Goal: Transaction & Acquisition: Purchase product/service

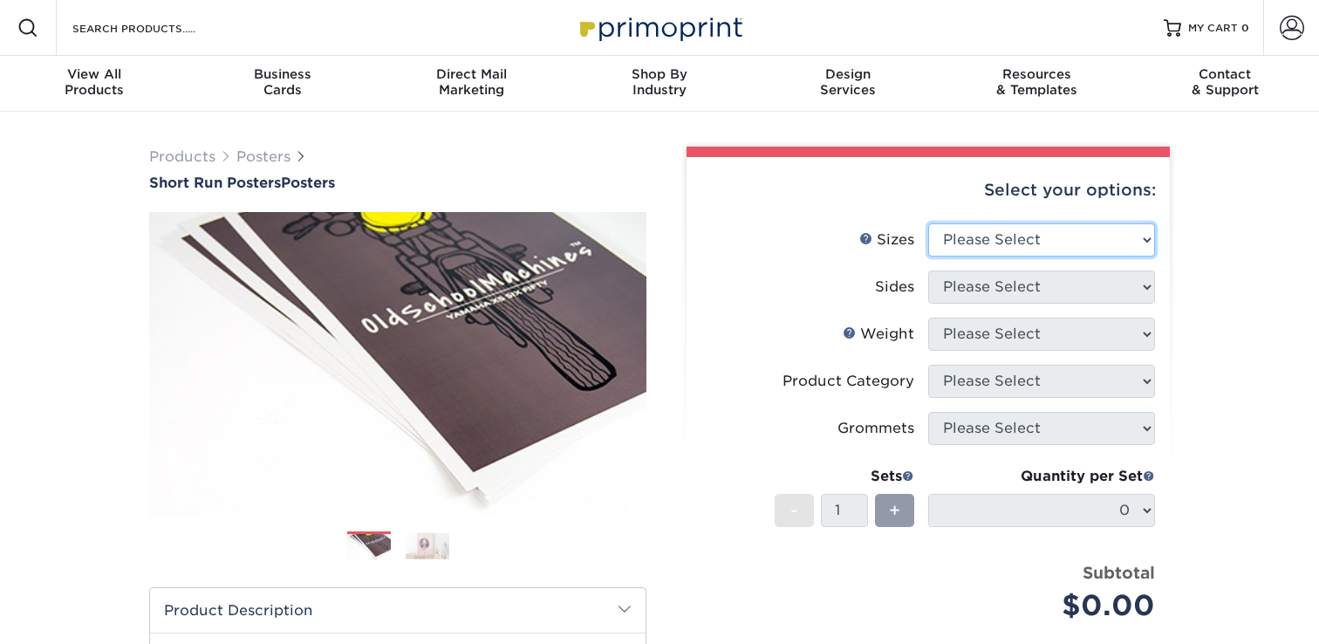
click at [1025, 243] on select "Please Select 12" x 12" 12" x 15" 12" x 17" 12" x 18" 12" x 20" 12" x 24" 12" x…" at bounding box center [1041, 239] width 227 height 33
select select "12.00x15.00"
click at [928, 223] on select "Please Select 12" x 12" 12" x 15" 12" x 17" 12" x 18" 12" x 20" 12" x 24" 12" x…" at bounding box center [1041, 239] width 227 height 33
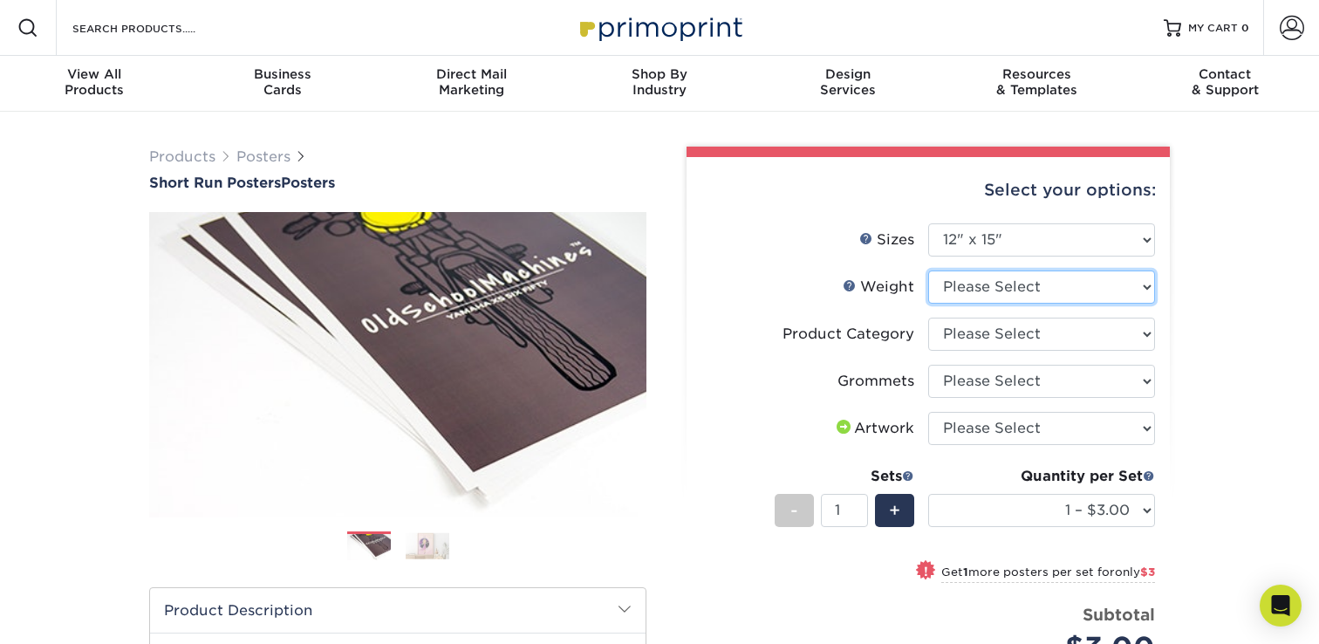
click at [1012, 284] on select "Please Select 12PTC2S" at bounding box center [1041, 286] width 227 height 33
select select "12PTC2S"
click at [928, 270] on select "Please Select 12PTC2S" at bounding box center [1041, 286] width 227 height 33
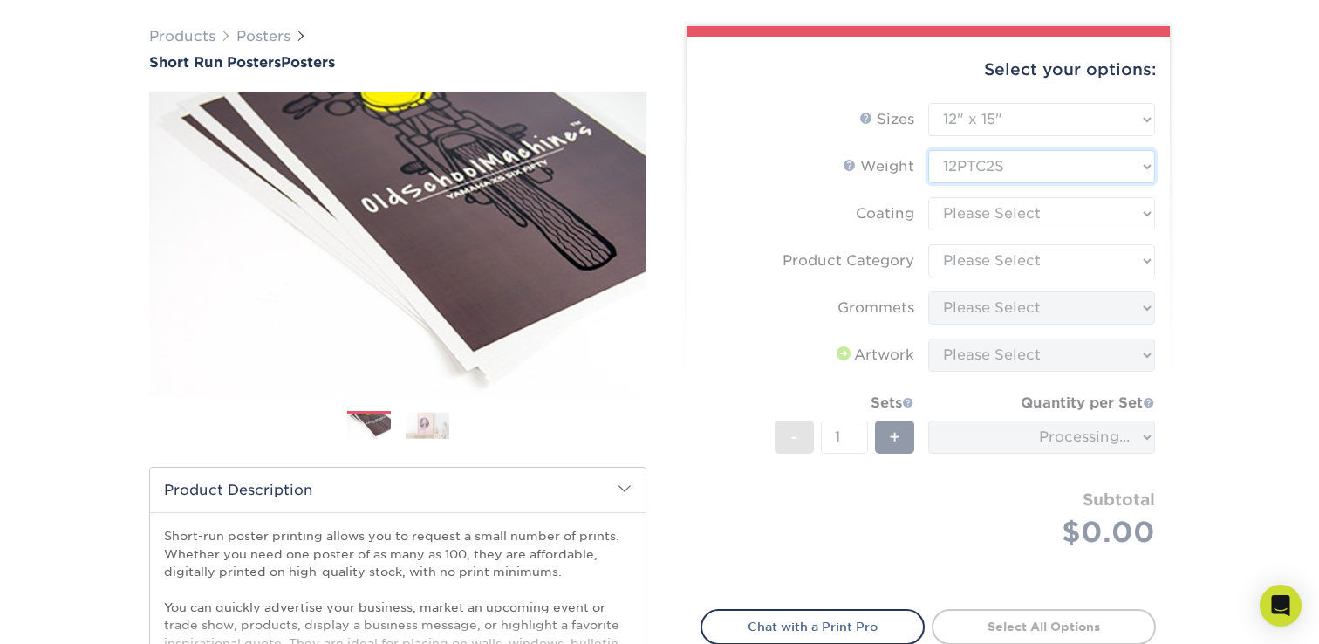
scroll to position [113, 0]
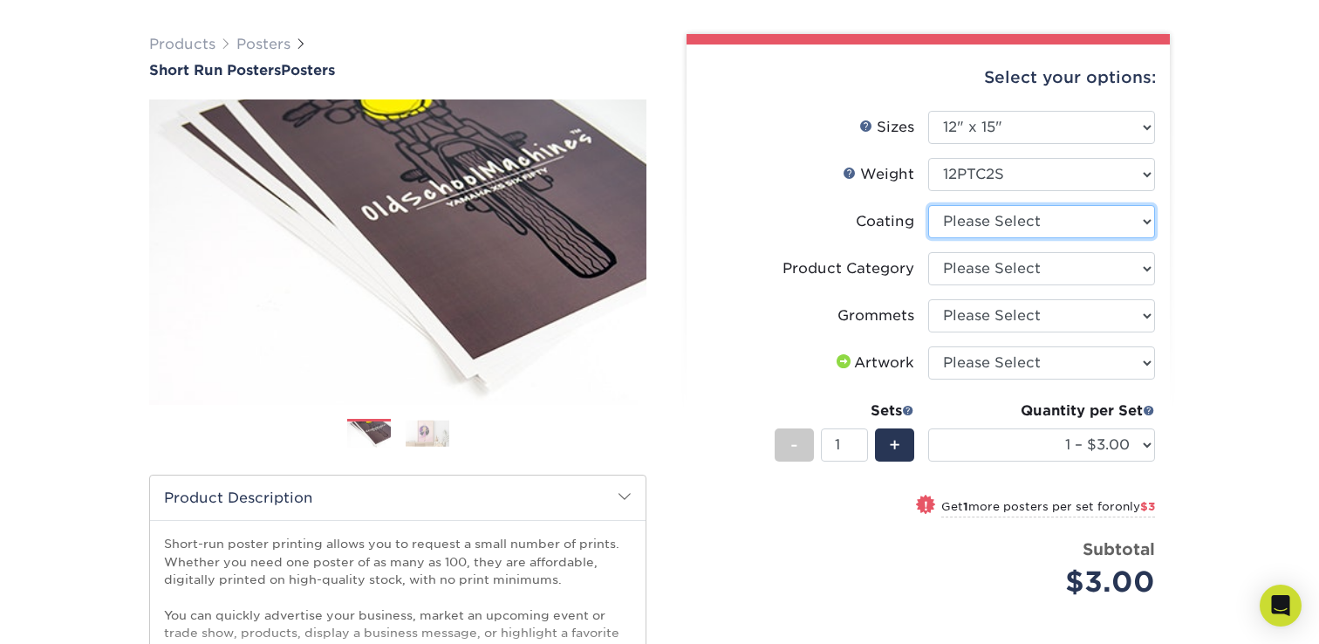
click at [1020, 222] on select at bounding box center [1041, 221] width 227 height 33
select select "3e7618de-abca-4bda-9f97-8b9129e913d8"
click at [928, 205] on select at bounding box center [1041, 221] width 227 height 33
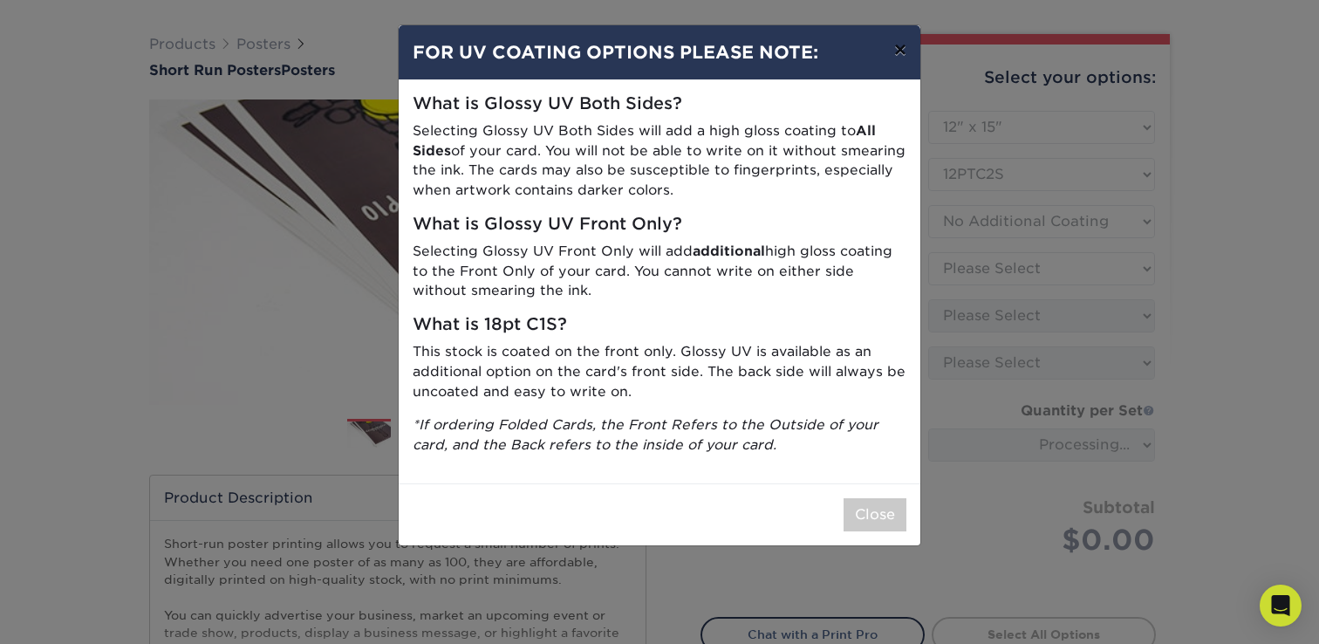
click at [900, 56] on button "×" at bounding box center [900, 49] width 40 height 49
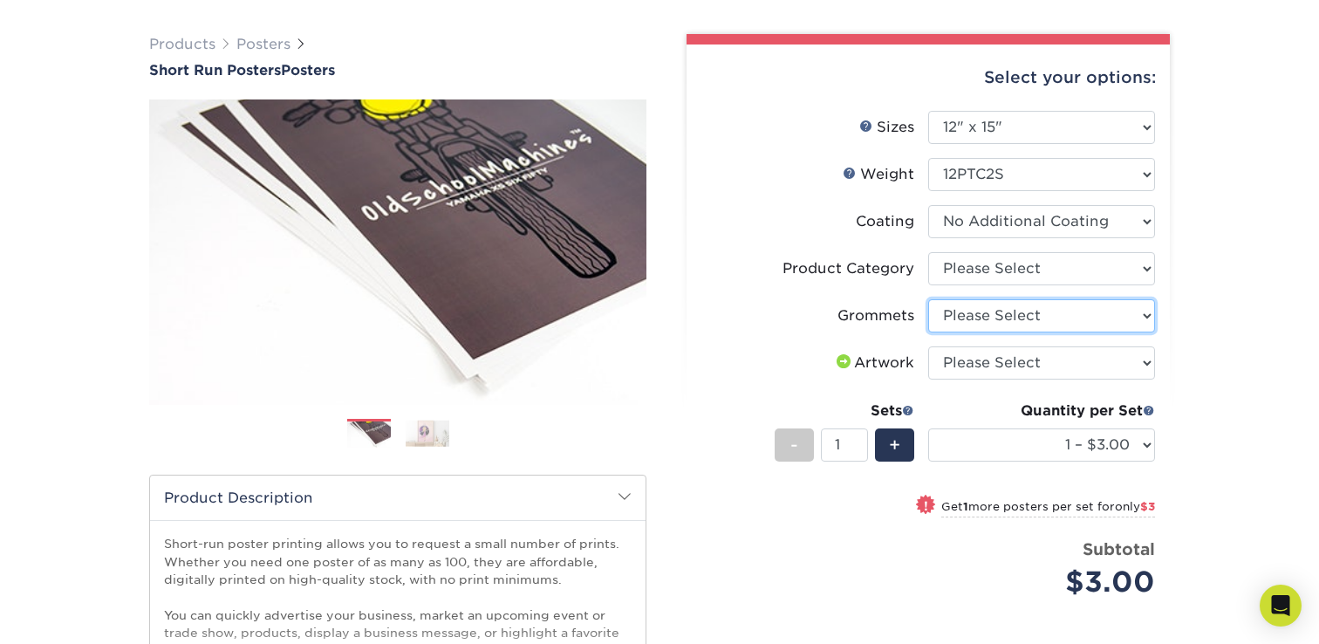
click at [1024, 324] on select "Please Select No Grommets Yes, Grommet All 4 Corners Yes, Grommets Top Corners …" at bounding box center [1041, 315] width 227 height 33
select select "90d329df-db80-4206-b821-ff9d3f363977"
click at [928, 299] on select "Please Select No Grommets Yes, Grommet All 4 Corners Yes, Grommets Top Corners …" at bounding box center [1041, 315] width 227 height 33
click at [1006, 266] on select "Please Select Blockout Poster" at bounding box center [1041, 268] width 227 height 33
click at [928, 252] on select "Please Select Blockout Poster" at bounding box center [1041, 268] width 227 height 33
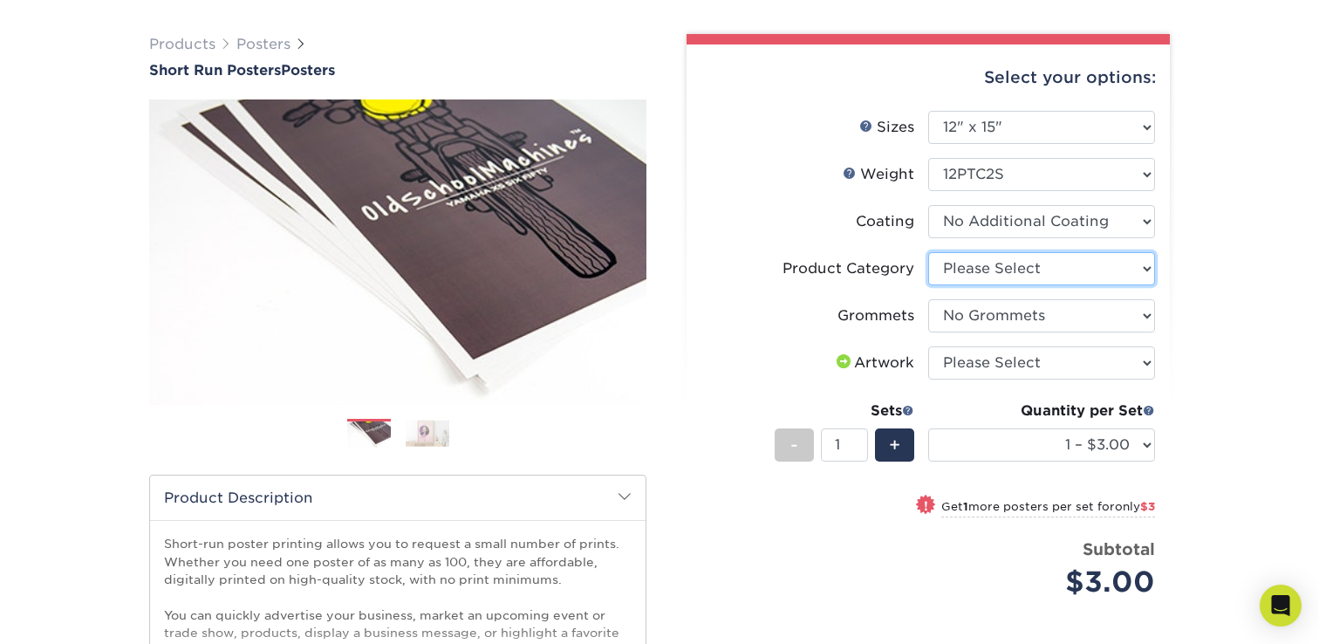
click at [1001, 273] on select "Please Select Blockout Poster" at bounding box center [1041, 268] width 227 height 33
select select "fa4be506-53fb-4ae9-92ef-b1dd4b719e38"
click at [928, 252] on select "Please Select Blockout Poster" at bounding box center [1041, 268] width 227 height 33
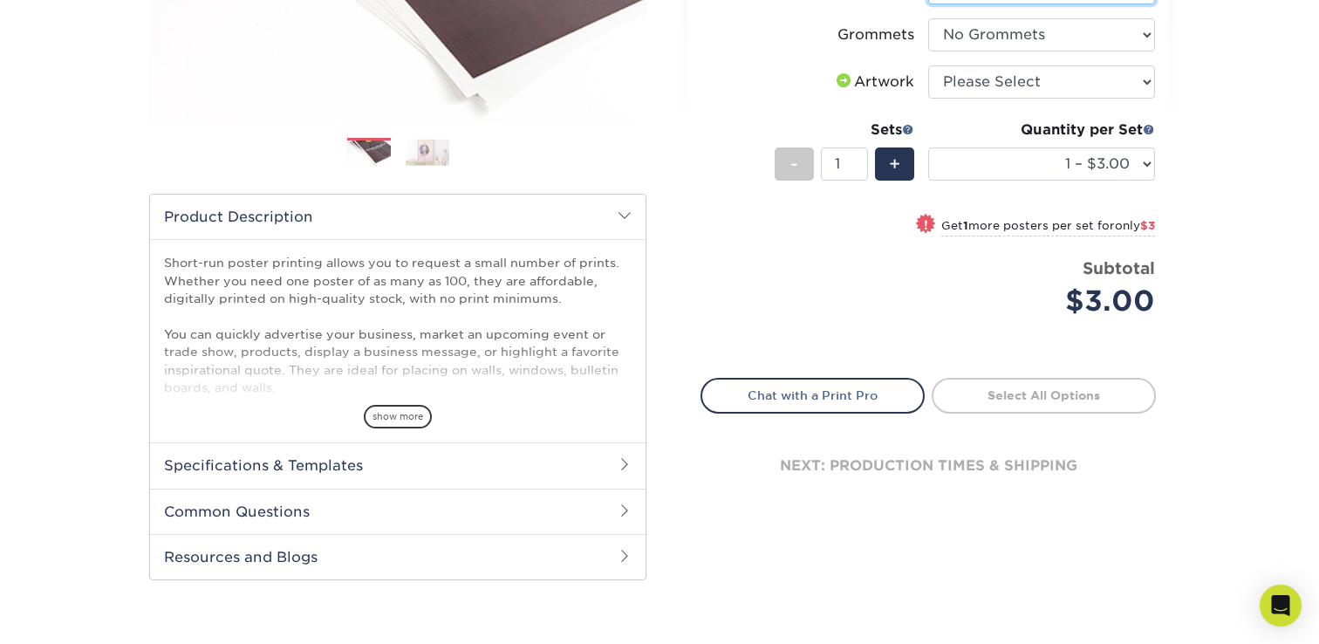
scroll to position [397, 0]
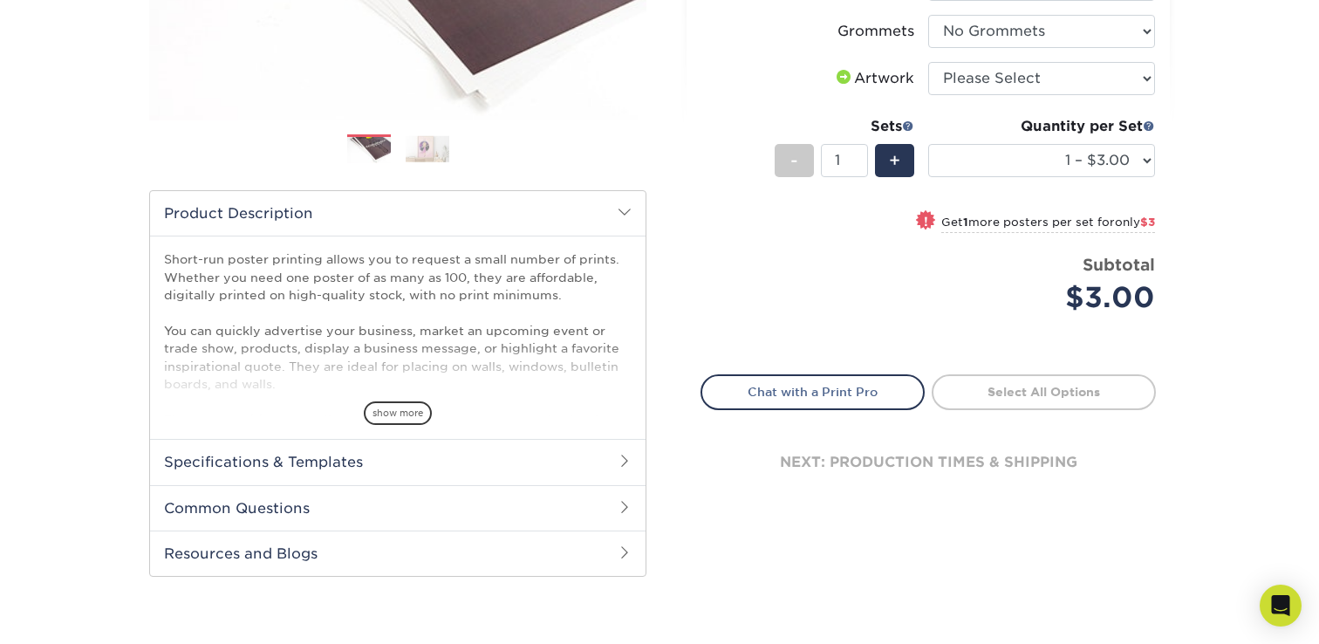
click at [511, 454] on h2 "Specifications & Templates" at bounding box center [397, 461] width 495 height 45
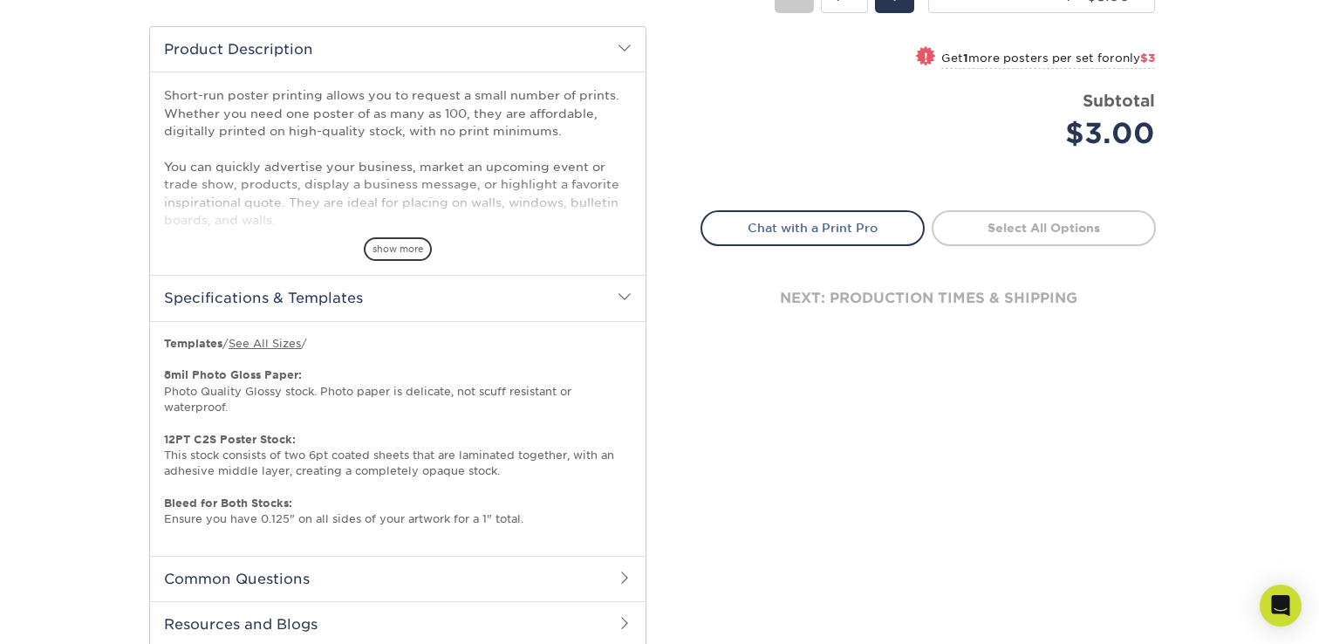
scroll to position [563, 0]
click at [269, 340] on link "See All Sizes" at bounding box center [265, 341] width 72 height 13
click at [507, 571] on h2 "Common Questions" at bounding box center [397, 576] width 495 height 45
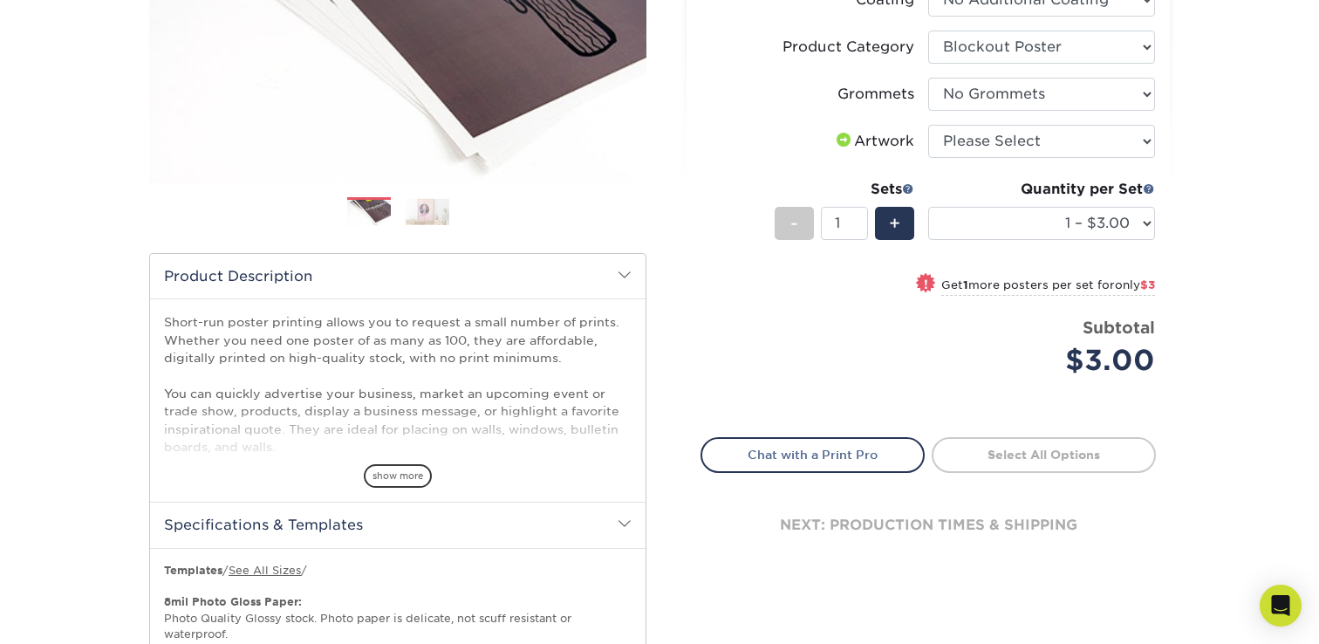
scroll to position [0, 0]
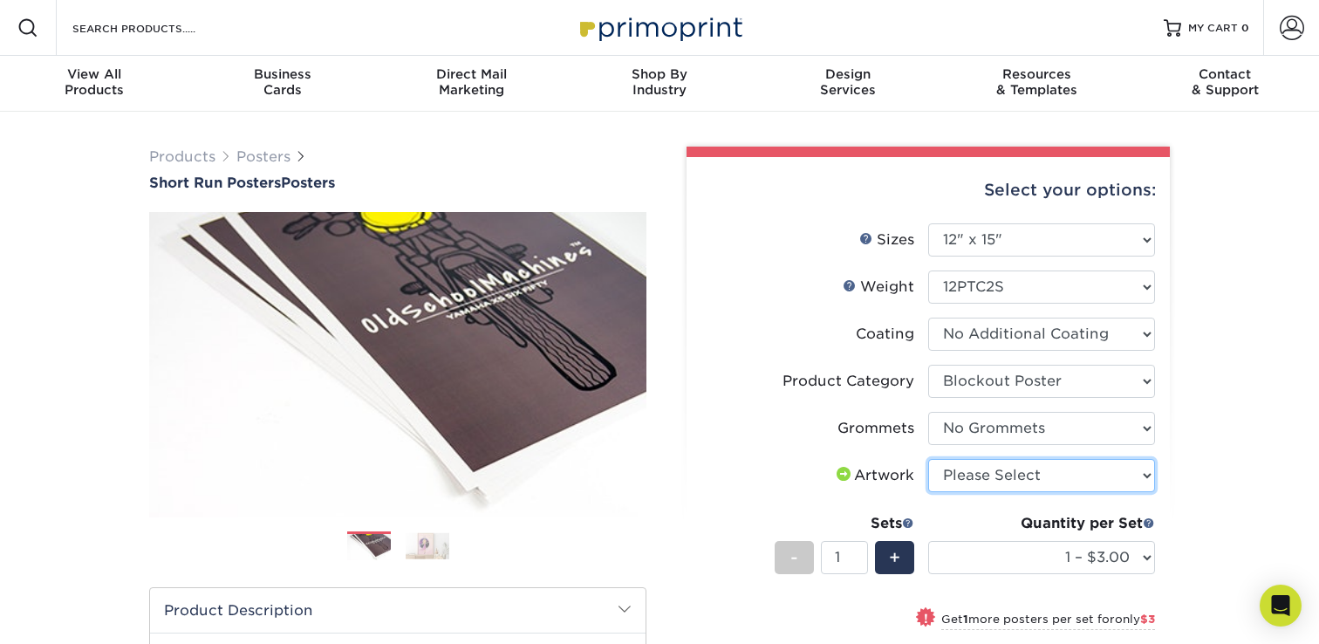
click at [992, 480] on select "Please Select I will upload files I need a design - $150" at bounding box center [1041, 475] width 227 height 33
select select "upload"
click at [928, 459] on select "Please Select I will upload files I need a design - $150" at bounding box center [1041, 475] width 227 height 33
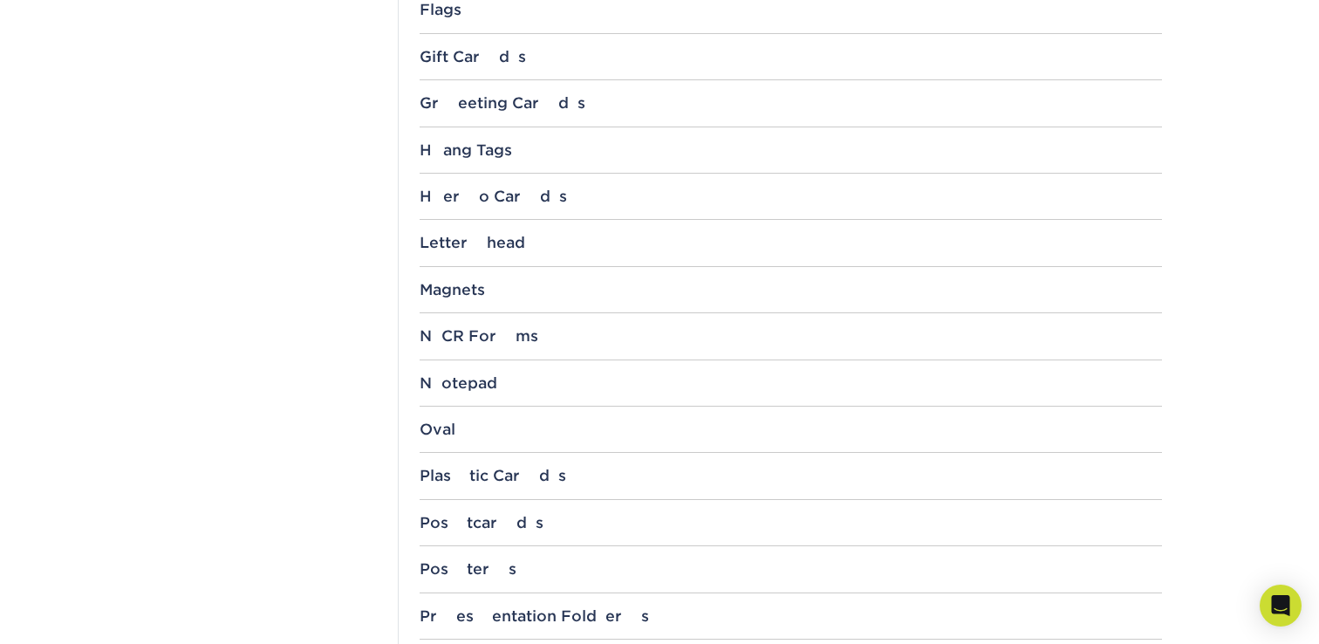
scroll to position [1411, 0]
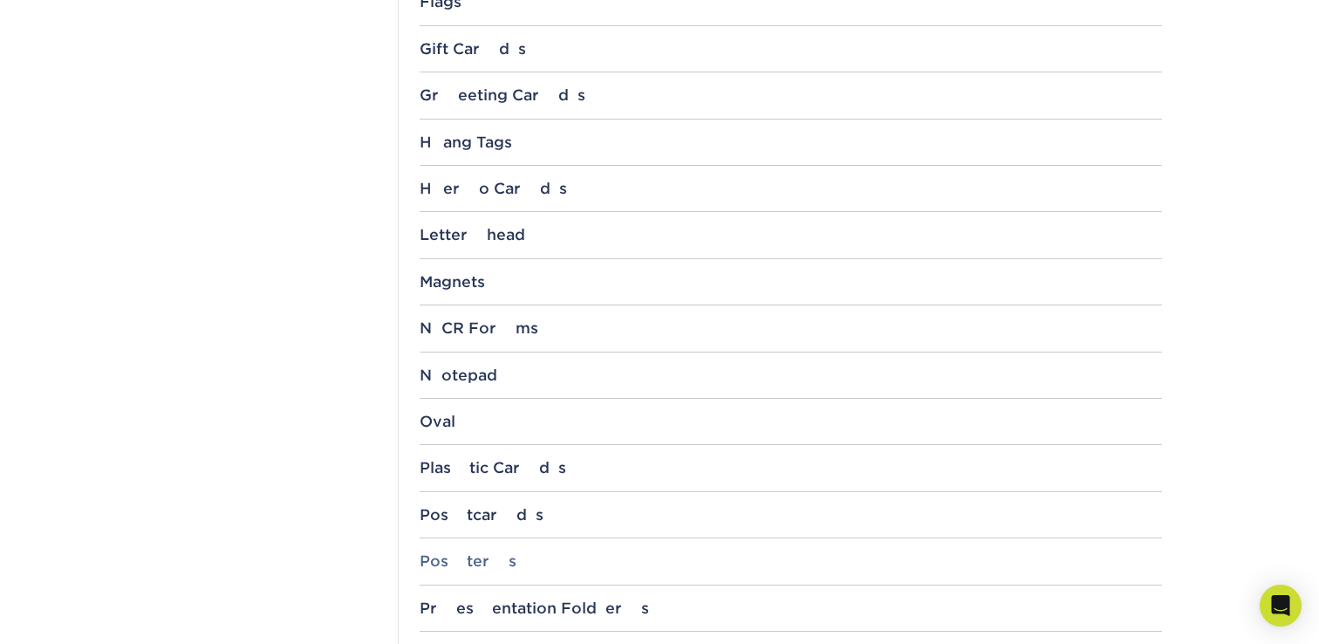
click at [456, 567] on div "Posters" at bounding box center [791, 560] width 742 height 17
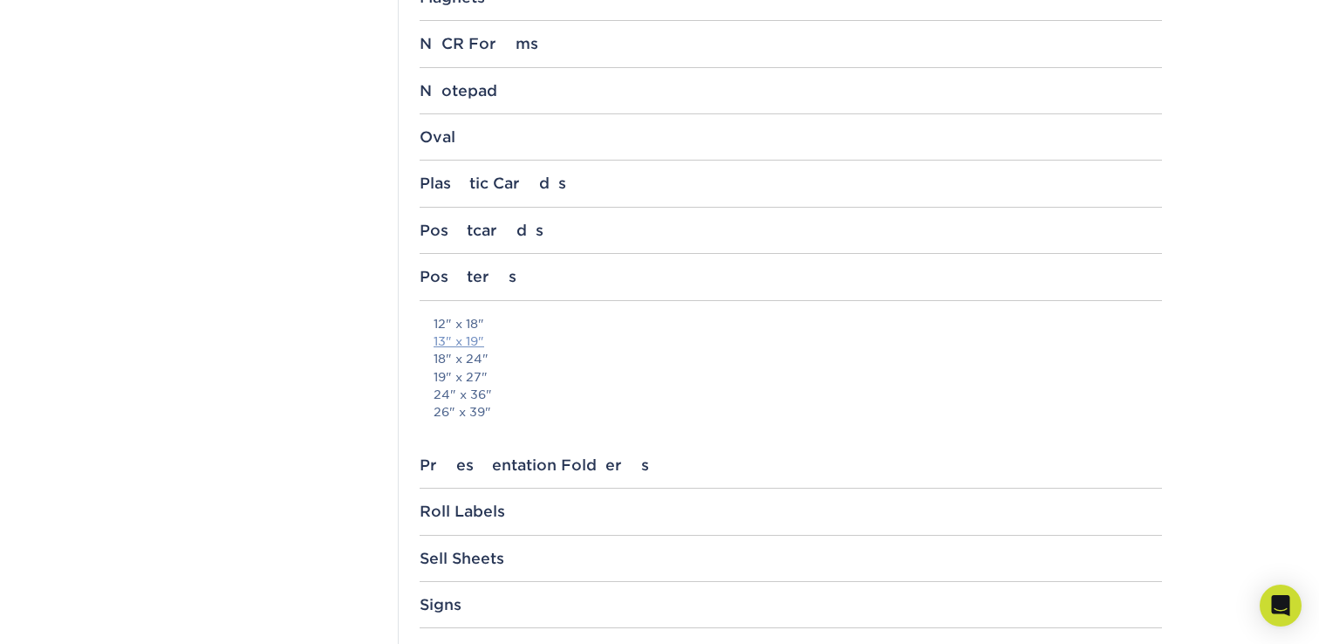
scroll to position [1709, 0]
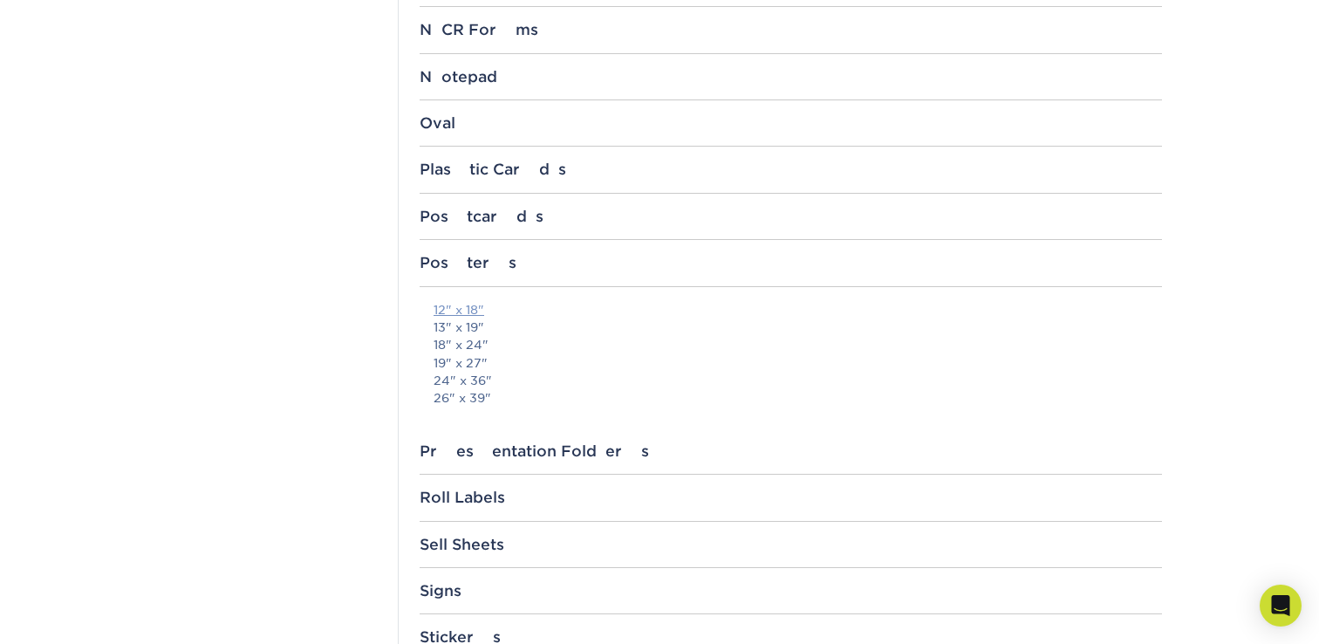
click at [463, 308] on link "12" x 18"" at bounding box center [458, 310] width 51 height 14
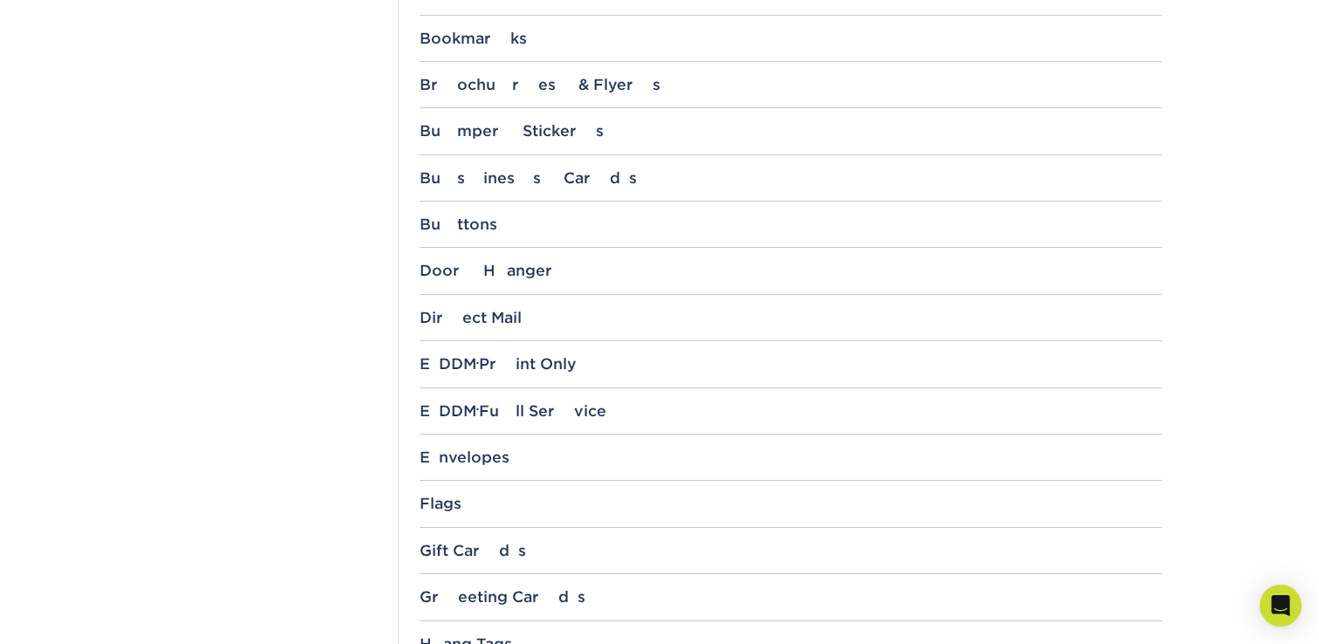
scroll to position [0, 0]
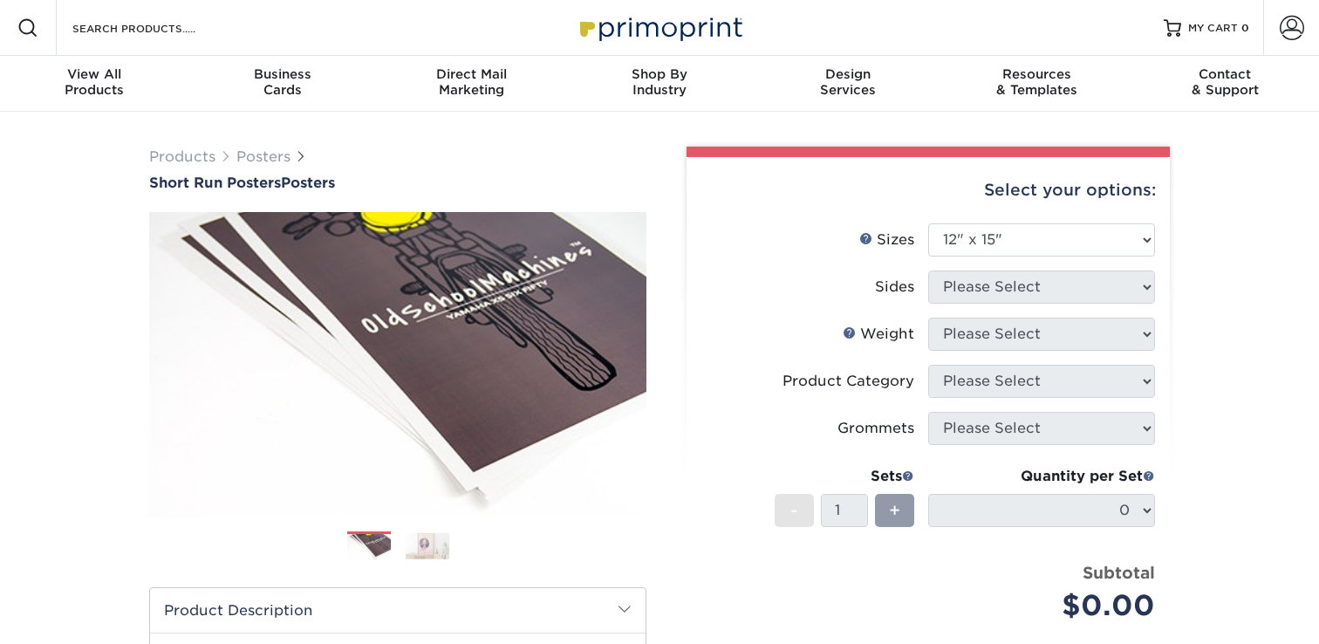
select select "12.00x15.00"
